Goal: Task Accomplishment & Management: Use online tool/utility

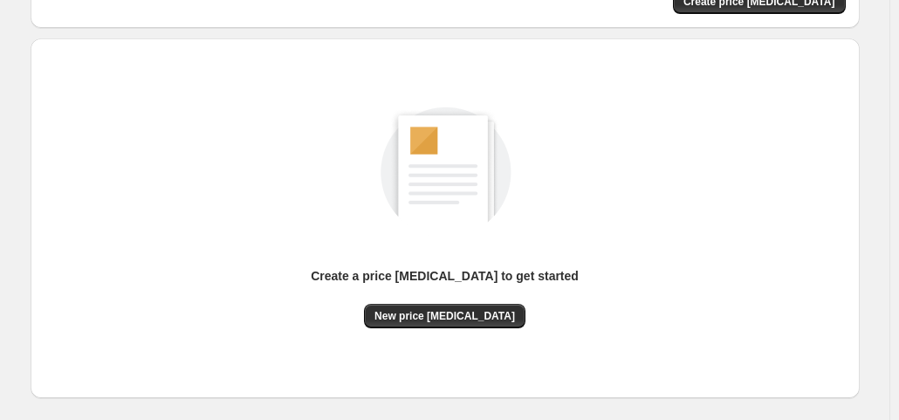
scroll to position [233, 0]
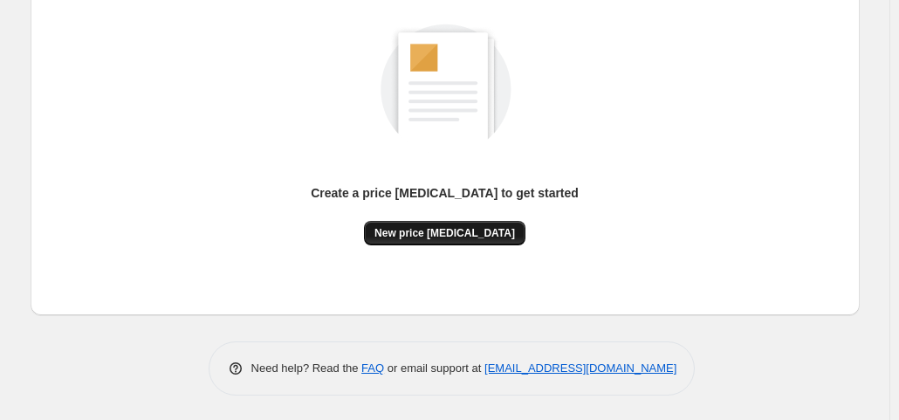
click at [434, 226] on span "New price [MEDICAL_DATA]" at bounding box center [445, 233] width 141 height 14
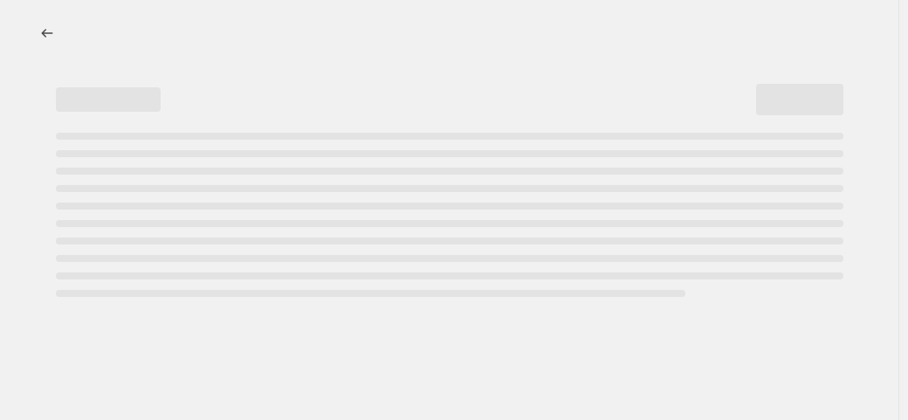
select select "percentage"
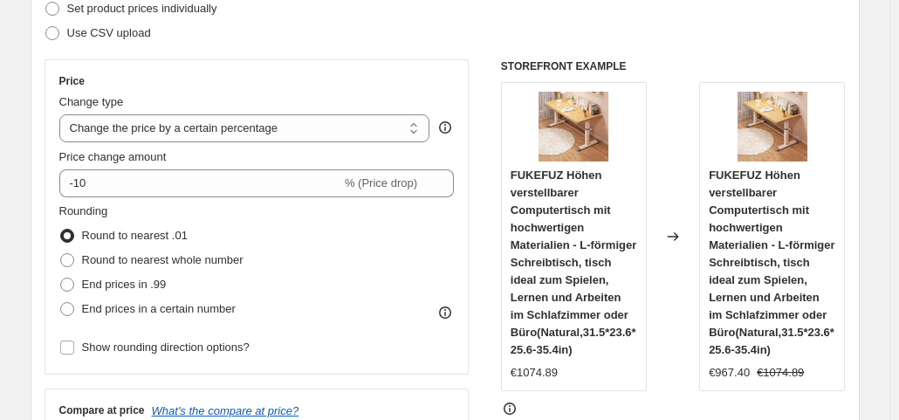
scroll to position [349, 0]
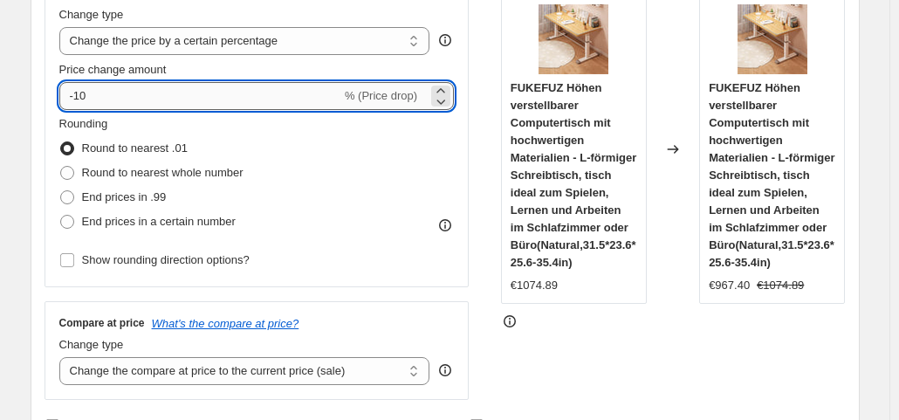
click at [224, 102] on input "-10" at bounding box center [200, 96] width 282 height 28
type input "-1"
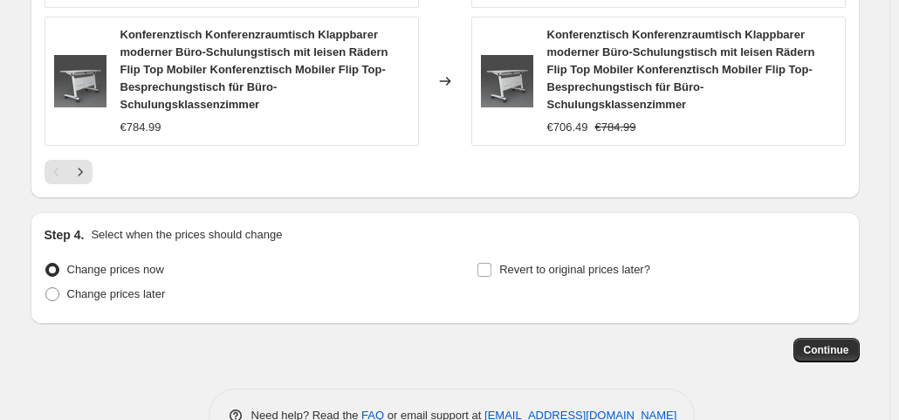
scroll to position [1524, 0]
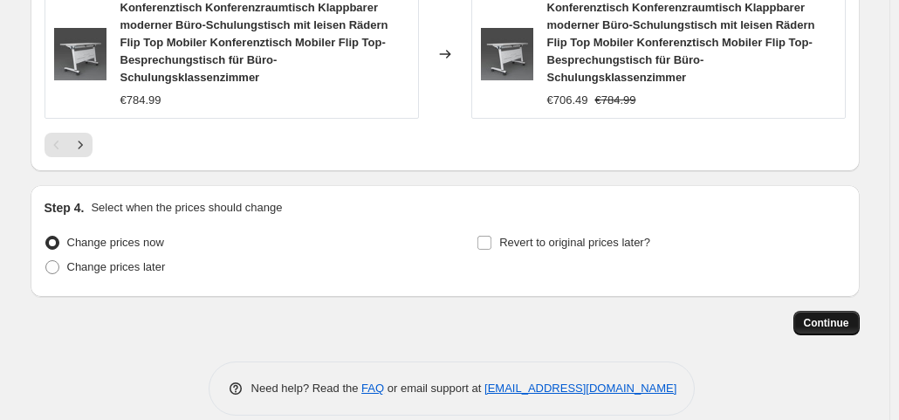
type input "-35"
click at [860, 311] on button "Continue" at bounding box center [827, 323] width 66 height 24
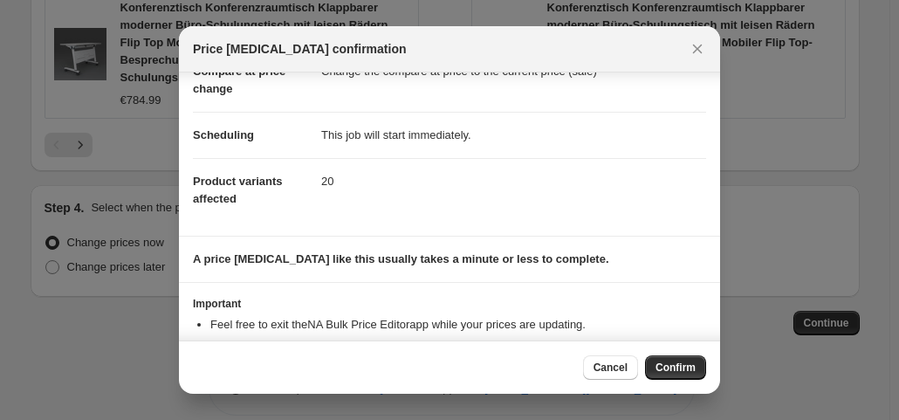
scroll to position [152, 0]
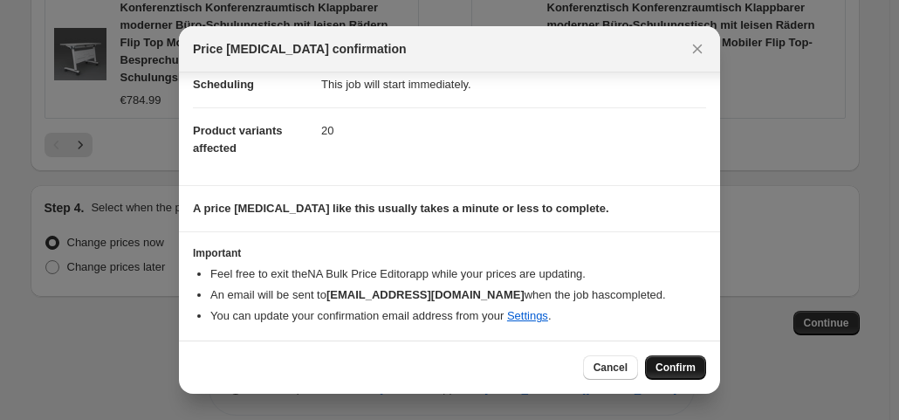
click at [667, 370] on span "Confirm" at bounding box center [676, 368] width 40 height 14
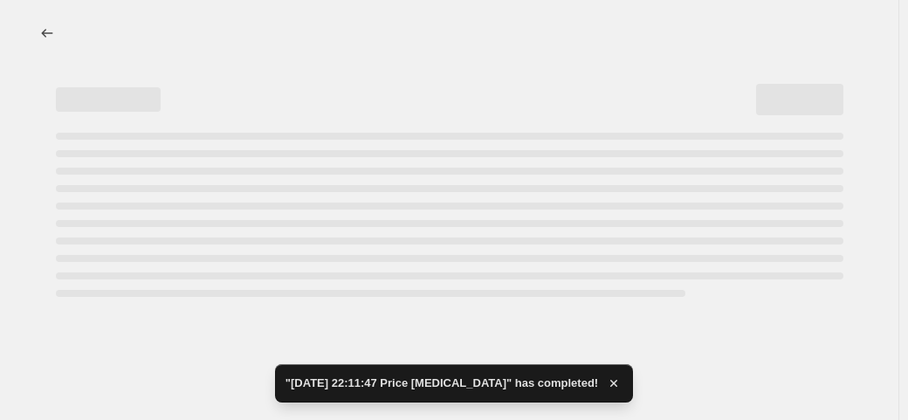
select select "percentage"
